Goal: Information Seeking & Learning: Learn about a topic

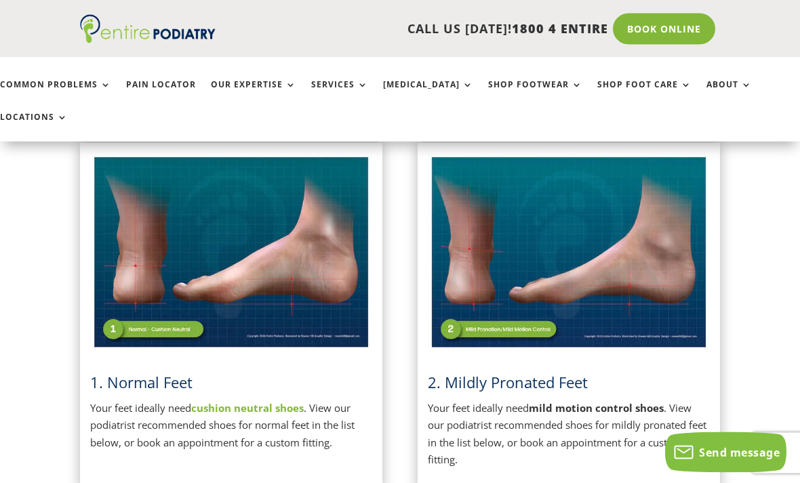
scroll to position [309, 0]
click at [215, 401] on strong "cushion neutral shoes" at bounding box center [247, 408] width 112 height 14
click at [140, 372] on link "1. Normal Feet" at bounding box center [141, 382] width 102 height 20
click at [240, 401] on strong "cushion neutral shoes" at bounding box center [247, 408] width 112 height 14
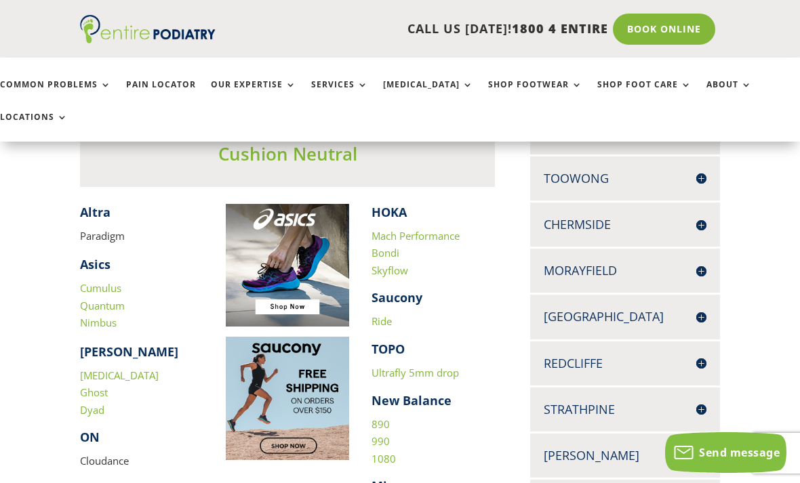
scroll to position [361, 0]
click at [451, 367] on link "Ultrafly 5mm drop" at bounding box center [414, 374] width 87 height 14
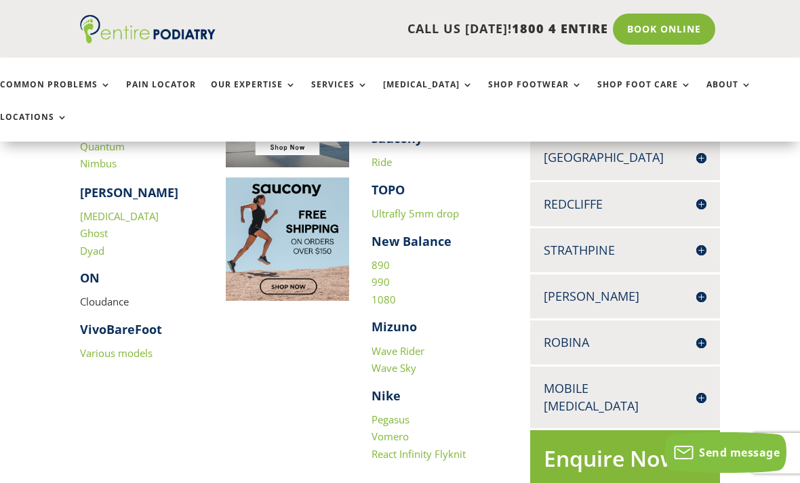
scroll to position [522, 0]
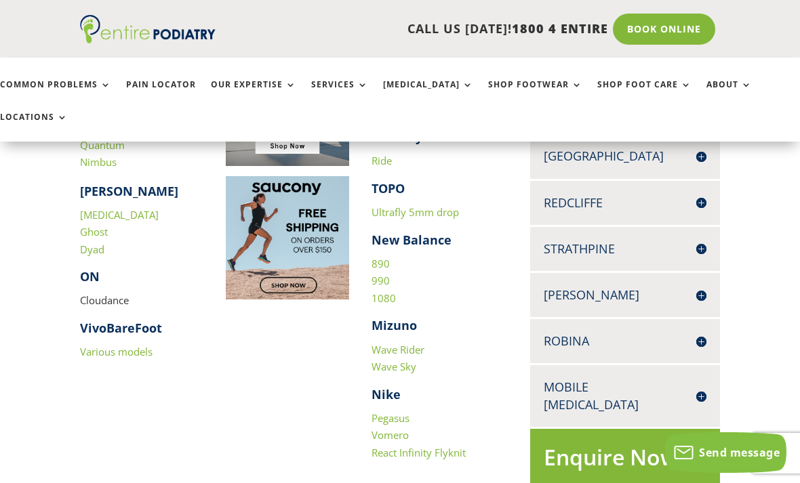
click at [394, 205] on link "Ultrafly 5mm drop" at bounding box center [414, 212] width 87 height 14
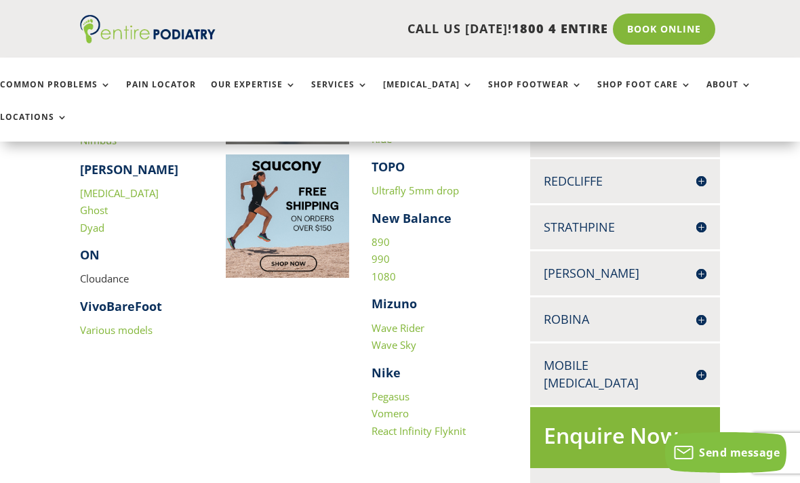
click at [377, 235] on link "890" at bounding box center [380, 242] width 18 height 14
click at [373, 252] on link "990" at bounding box center [380, 259] width 18 height 14
click at [378, 270] on link "1080" at bounding box center [383, 277] width 24 height 14
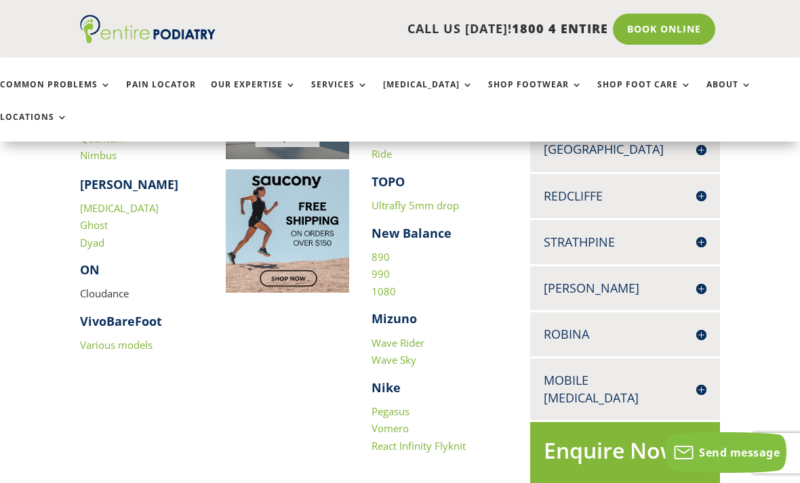
scroll to position [529, 0]
click at [392, 337] on link "Wave Rider" at bounding box center [397, 344] width 53 height 14
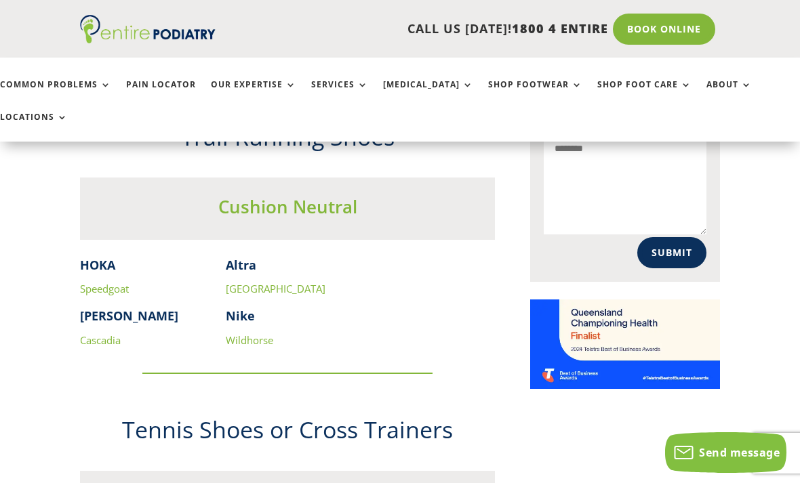
scroll to position [972, 0]
